Goal: Task Accomplishment & Management: Manage account settings

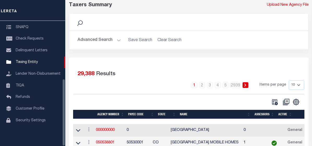
scroll to position [26, 0]
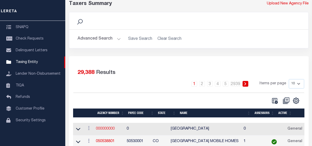
click at [109, 127] on link "000000000" at bounding box center [105, 129] width 19 height 4
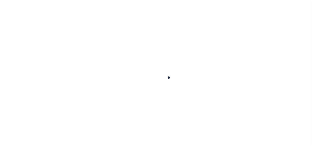
select select
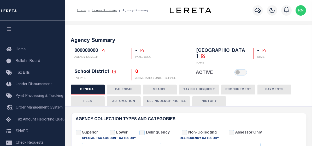
checkbox input "false"
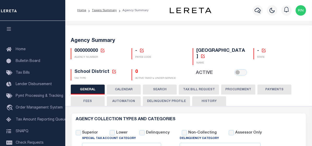
checkbox input "false"
click at [102, 51] on icon at bounding box center [103, 51] width 4 height 4
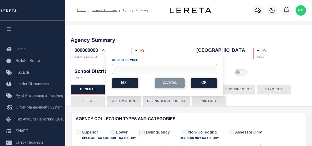
click at [125, 66] on input "Agency Number" at bounding box center [164, 69] width 105 height 10
type input "210460209"
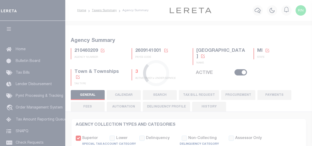
select select
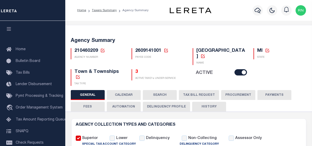
click at [103, 51] on icon at bounding box center [102, 50] width 5 height 5
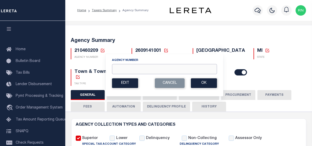
click at [121, 68] on input "Agency Number" at bounding box center [164, 69] width 105 height 10
type input "210540121"
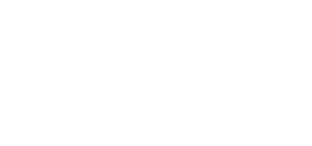
select select
checkbox input "false"
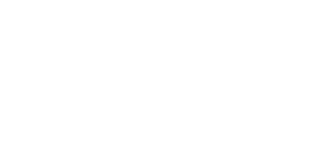
checkbox input "false"
type input "2610704000"
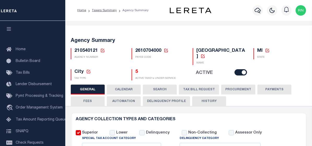
click at [104, 50] on icon at bounding box center [102, 50] width 5 height 5
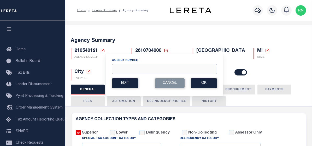
click at [129, 73] on input "Agency Number" at bounding box center [164, 69] width 105 height 10
type input "210540202"
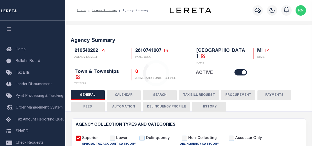
select select
click at [103, 51] on icon at bounding box center [102, 50] width 5 height 5
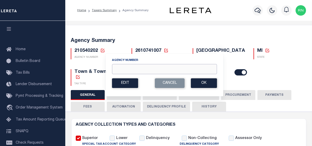
click at [136, 70] on input "Agency Number" at bounding box center [164, 69] width 105 height 10
type input "210540204"
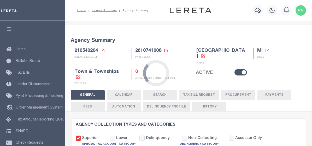
select select
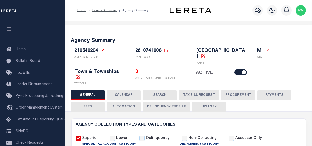
click at [104, 50] on icon at bounding box center [102, 50] width 5 height 5
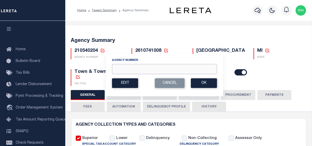
click at [134, 65] on input "Agency Number" at bounding box center [164, 69] width 105 height 10
type input "210540206"
click at [198, 85] on button "Ok" at bounding box center [204, 84] width 26 height 10
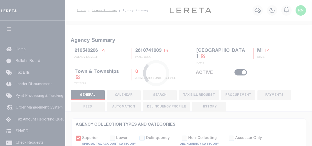
select select
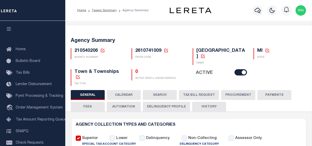
click at [103, 52] on icon at bounding box center [103, 51] width 4 height 4
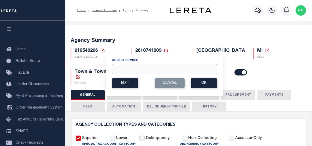
click at [119, 67] on input "Agency Number" at bounding box center [164, 69] width 105 height 10
type input "210630113"
click at [211, 82] on button "Ok" at bounding box center [204, 84] width 26 height 10
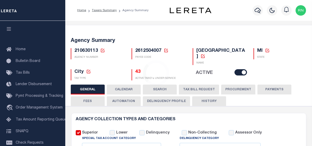
select select
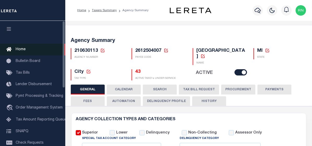
click at [20, 51] on span "Home" at bounding box center [21, 50] width 10 height 4
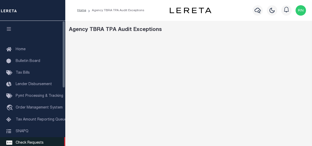
click at [49, 145] on link "Check Requests" at bounding box center [32, 143] width 65 height 12
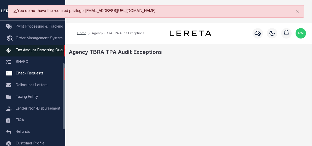
scroll to position [78, 0]
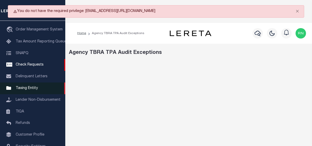
click at [22, 90] on span "Taxing Entity" at bounding box center [27, 89] width 22 height 4
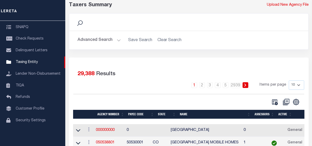
scroll to position [26, 0]
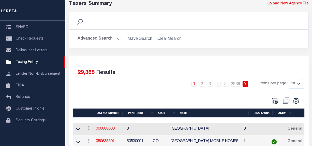
click at [100, 127] on link "000000000" at bounding box center [105, 129] width 19 height 4
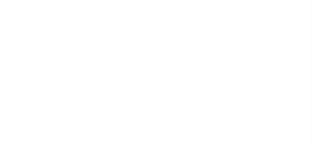
select select
checkbox input "false"
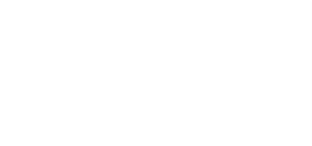
checkbox input "false"
click at [80, 53] on icon at bounding box center [77, 50] width 5 height 5
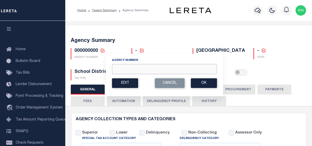
click at [122, 71] on input "Agency Number" at bounding box center [164, 69] width 105 height 10
type input "210630209"
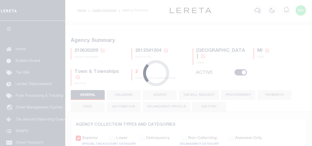
select select
